Goal: Find specific page/section: Find specific page/section

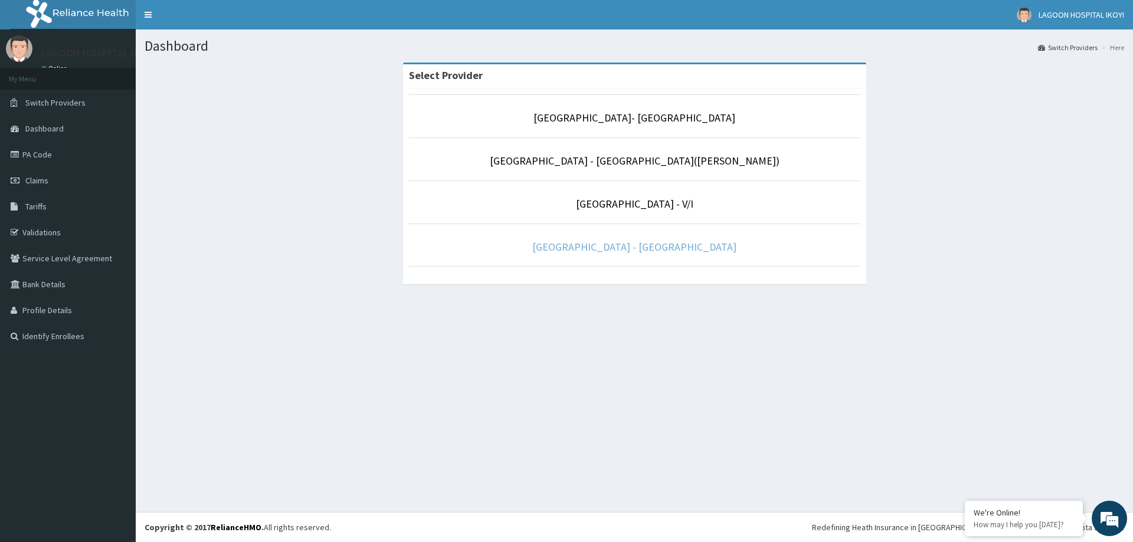
click at [639, 244] on link "[GEOGRAPHIC_DATA] - [GEOGRAPHIC_DATA]" at bounding box center [634, 247] width 204 height 14
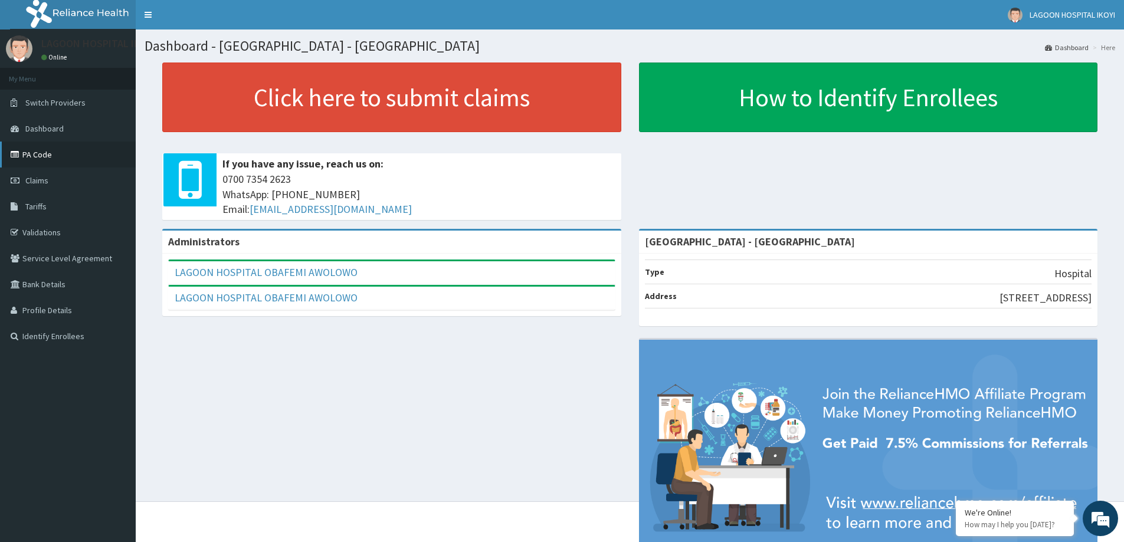
drag, startPoint x: 26, startPoint y: 159, endPoint x: 35, endPoint y: 153, distance: 10.6
click at [27, 159] on link "PA Code" at bounding box center [68, 155] width 136 height 26
